Goal: Task Accomplishment & Management: Use online tool/utility

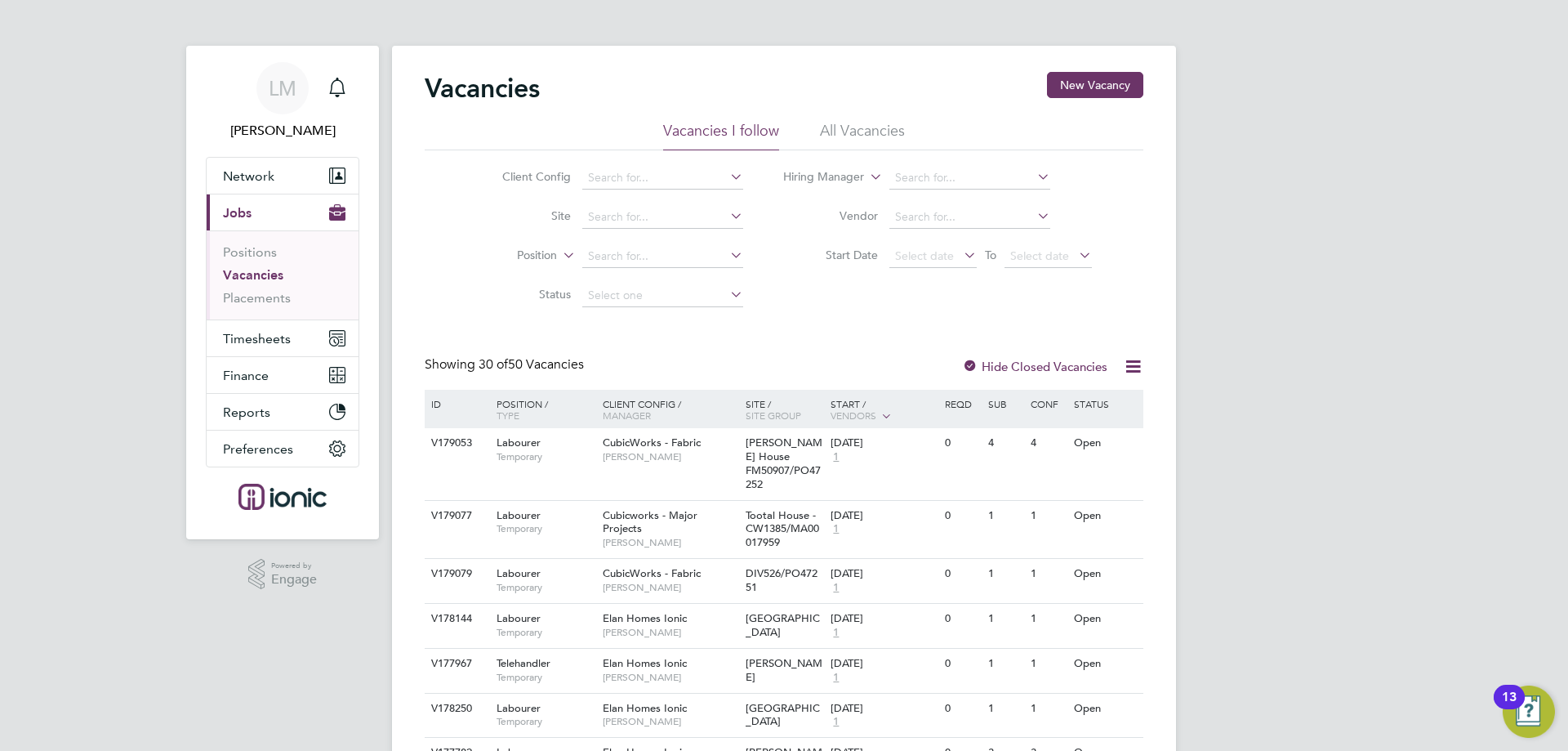
click at [1036, 379] on div "Showing 30 of 50 Vacancies Hide Closed Vacancies" at bounding box center [784, 373] width 718 height 33
click at [260, 339] on span "Timesheets" at bounding box center [257, 339] width 68 height 16
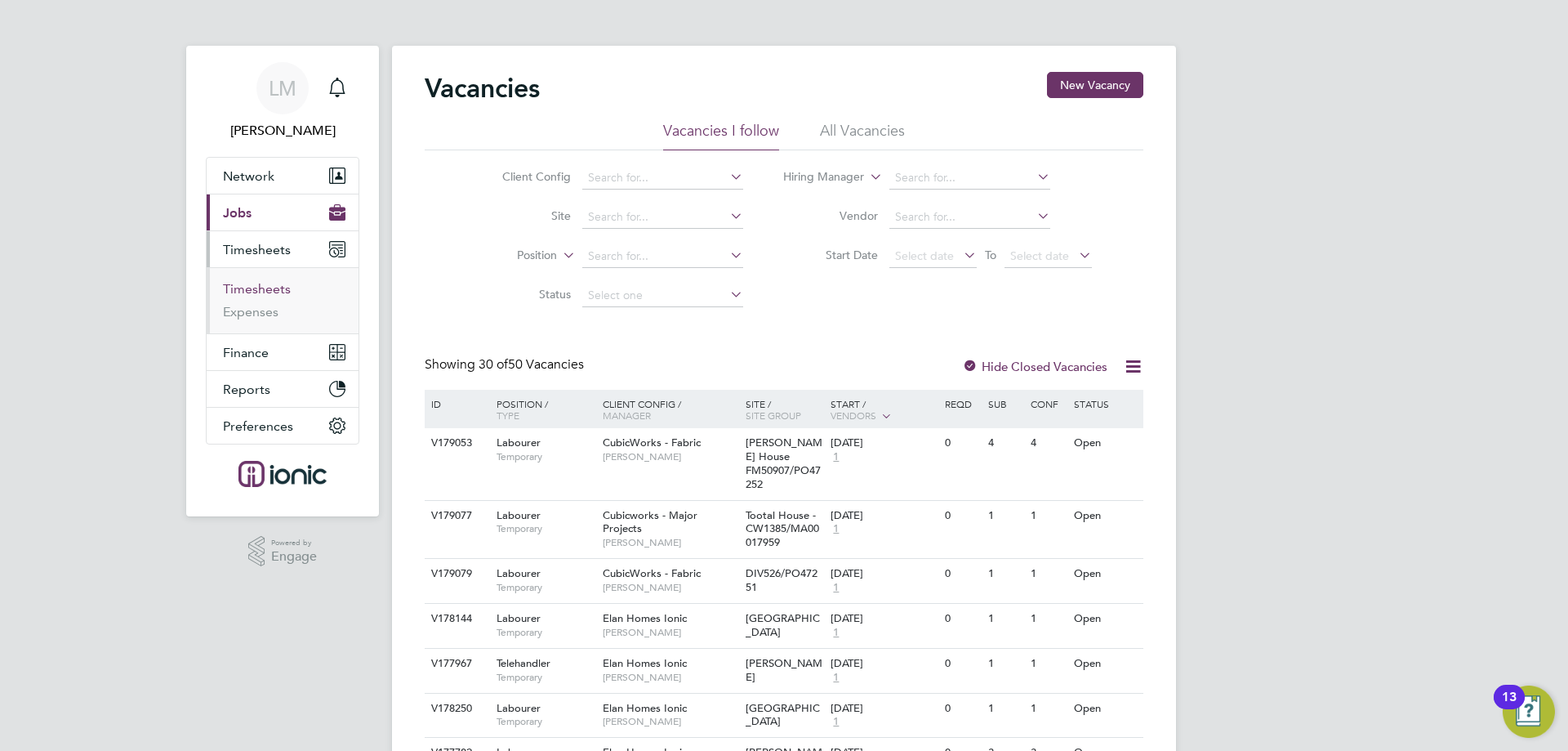
click at [269, 289] on link "Timesheets" at bounding box center [257, 289] width 68 height 16
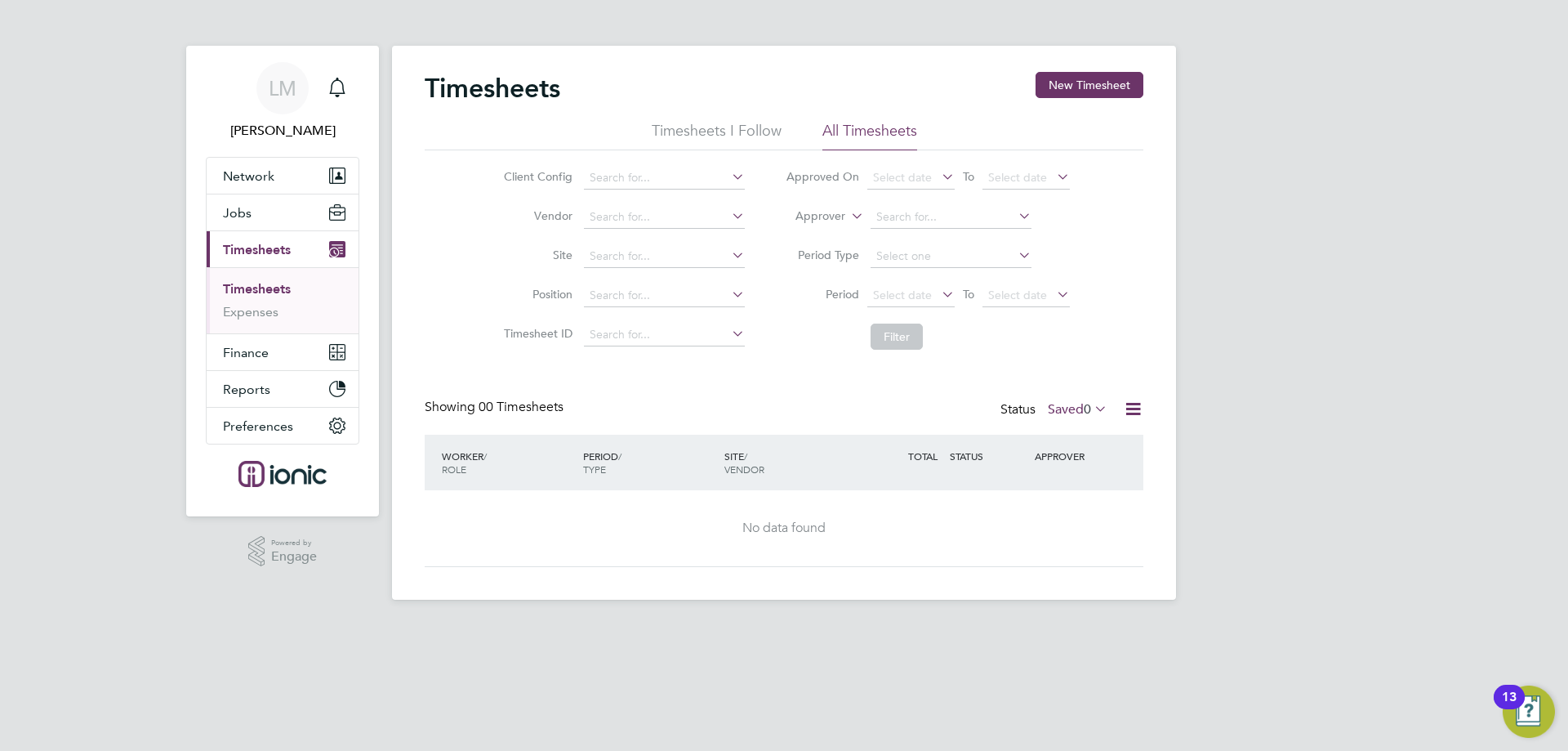
click at [1072, 407] on label "Saved 0" at bounding box center [1078, 409] width 60 height 17
click at [1076, 487] on li "Submitted" at bounding box center [1054, 485] width 75 height 23
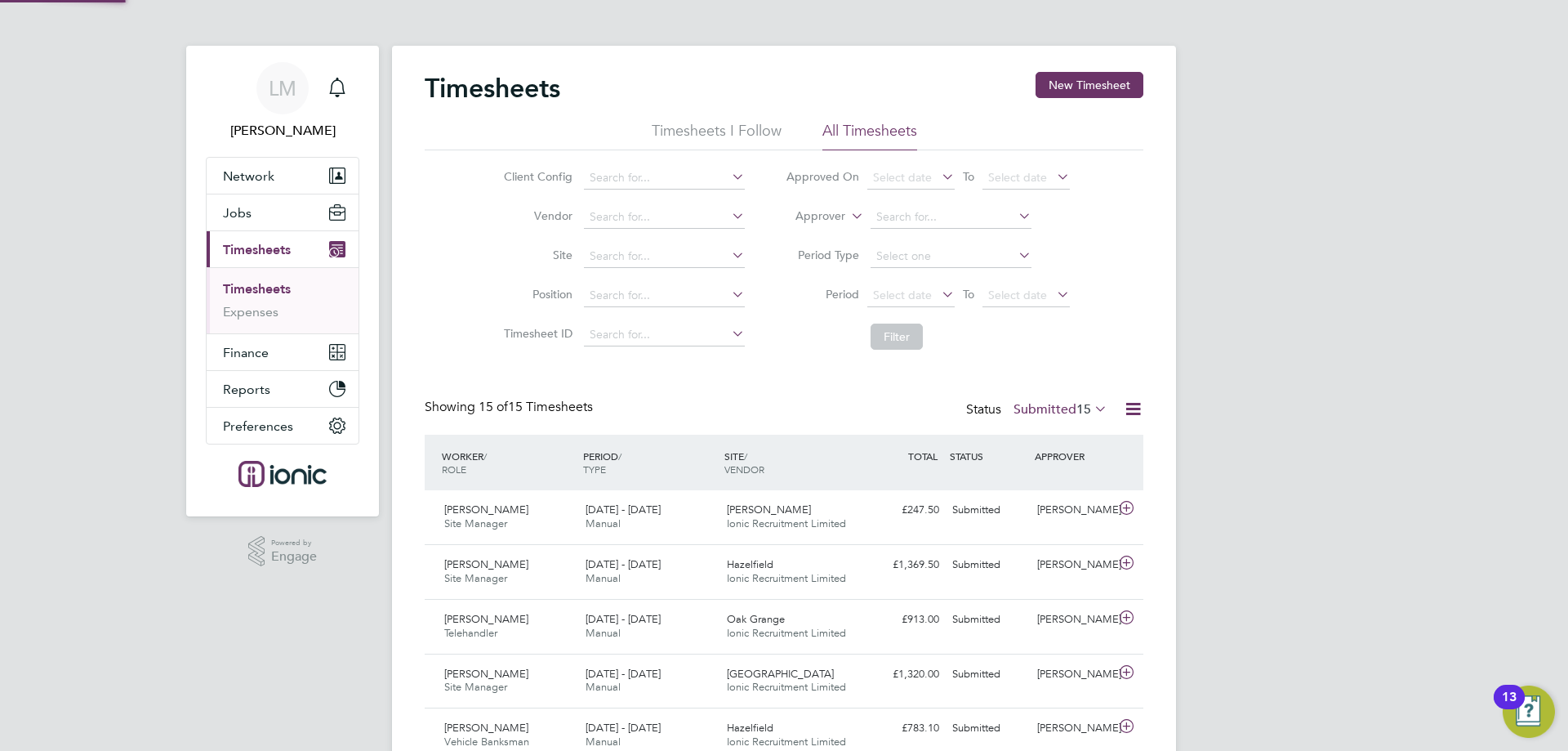
click at [918, 311] on li "Period Select date To Select date" at bounding box center [928, 295] width 325 height 39
click at [914, 296] on span "Select date" at bounding box center [902, 295] width 59 height 15
